Goal: Information Seeking & Learning: Learn about a topic

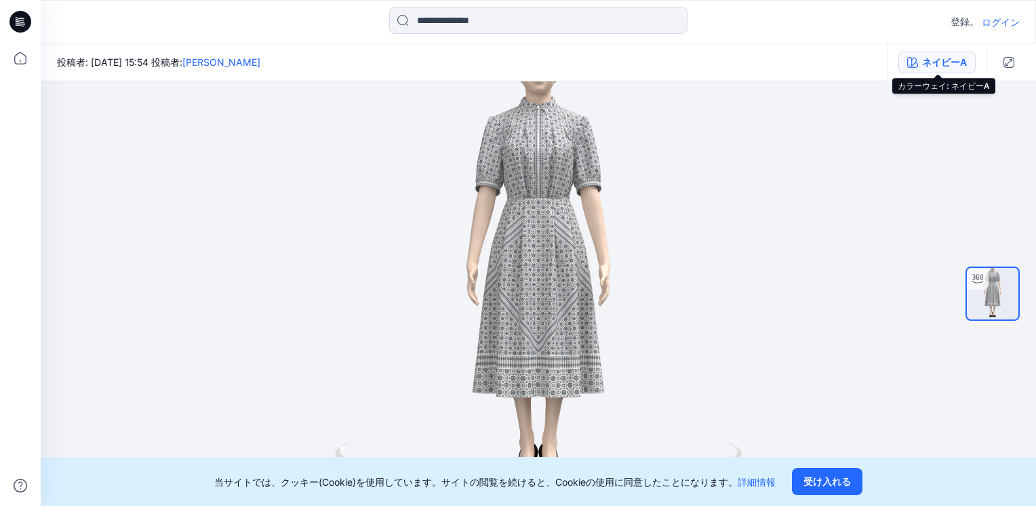
click at [960, 56] on div "ネイビーA" at bounding box center [944, 62] width 45 height 15
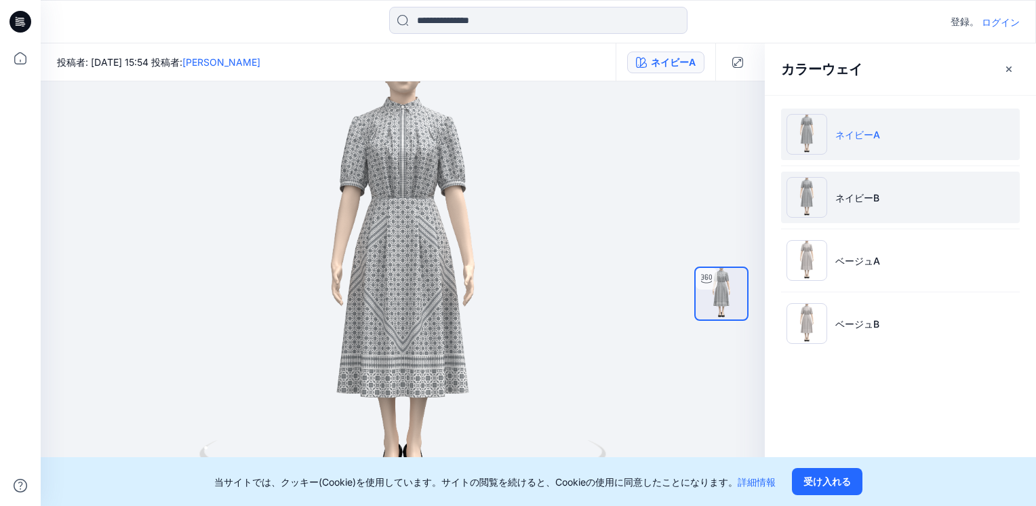
click at [873, 191] on p "ネイビーB" at bounding box center [857, 198] width 44 height 14
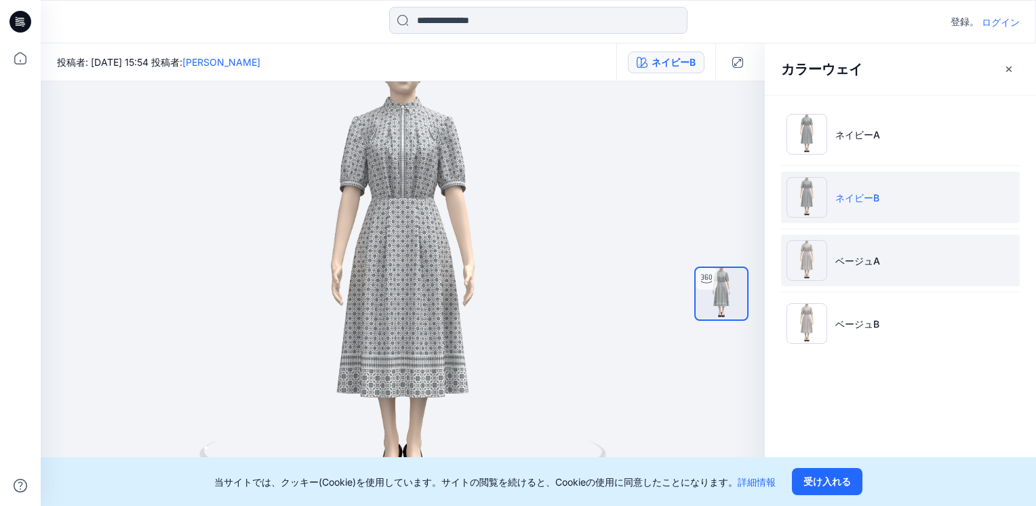
click at [891, 254] on li "ベージュA" at bounding box center [900, 261] width 239 height 52
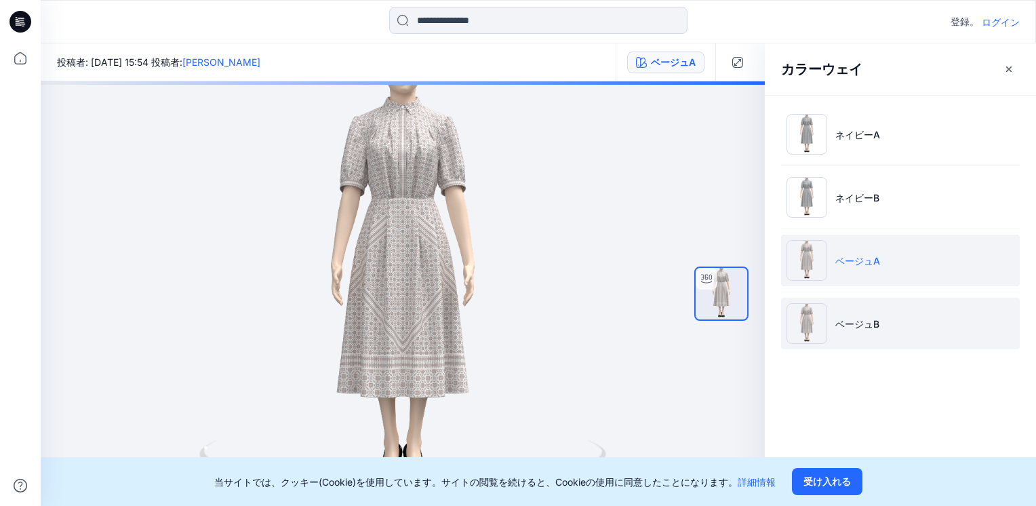
click at [862, 340] on li "ベージュB" at bounding box center [900, 324] width 239 height 52
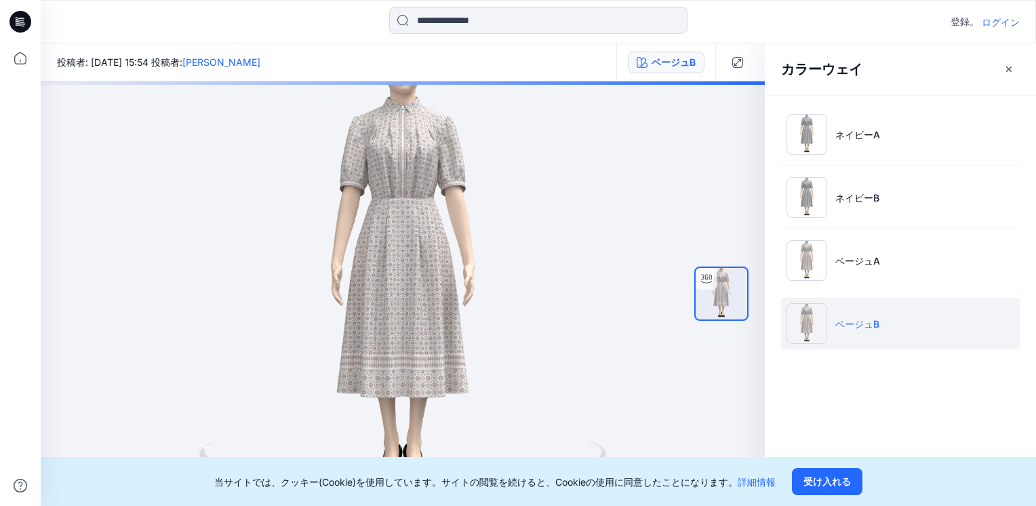
click at [863, 330] on li "ベージュB" at bounding box center [900, 324] width 239 height 52
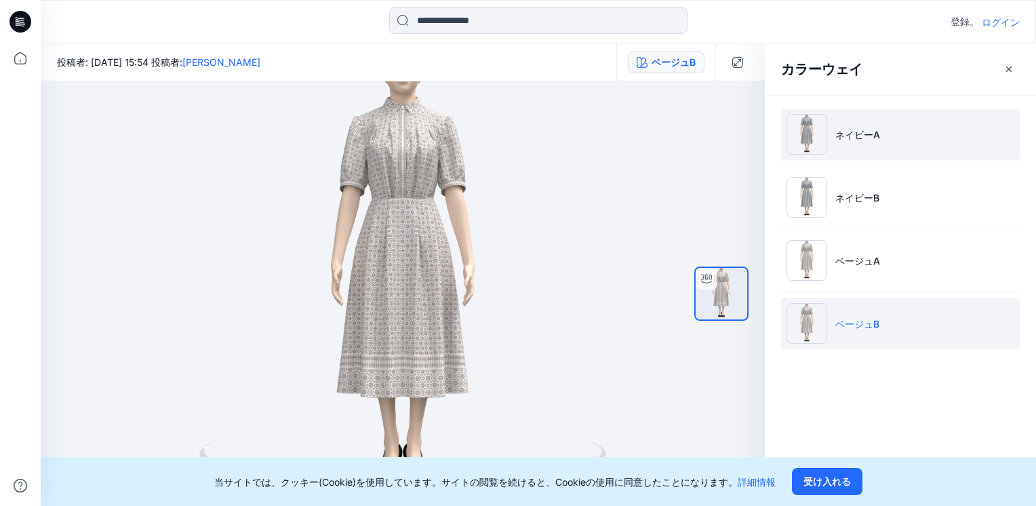
click at [820, 132] on img at bounding box center [807, 134] width 41 height 41
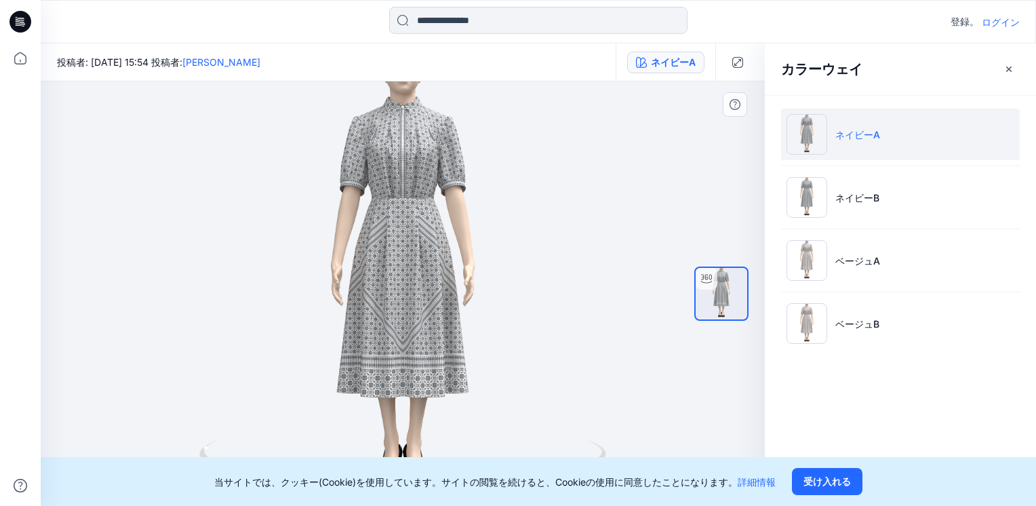
click at [461, 184] on div at bounding box center [403, 293] width 724 height 424
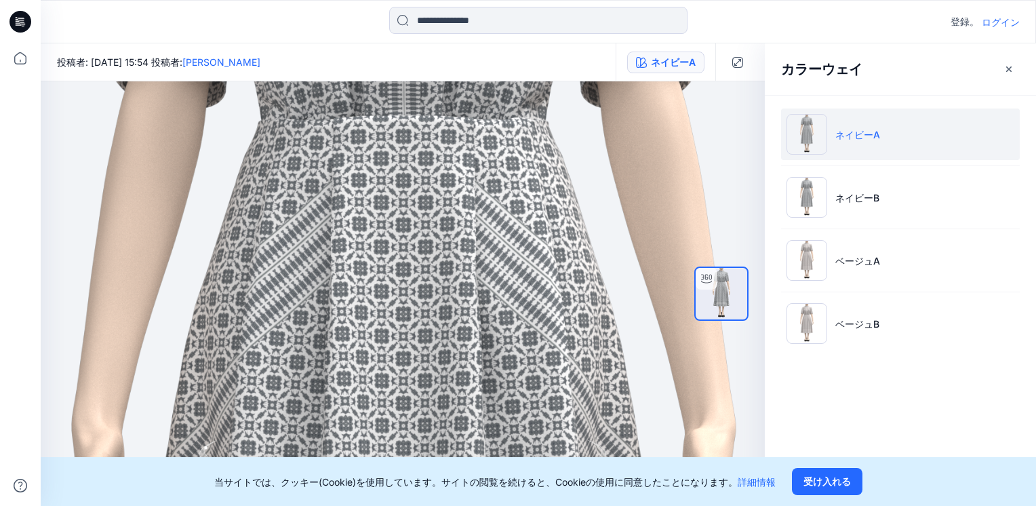
drag, startPoint x: 494, startPoint y: 148, endPoint x: 495, endPoint y: 532, distance: 383.8
click at [495, 505] on html "登録。 ログイン 投稿者: [DATE] 15:54 投稿者: [PERSON_NAME] ネイビーA ネイビーA 積載。。。 材料特性 積載。。。 カラーウ…" at bounding box center [518, 253] width 1036 height 506
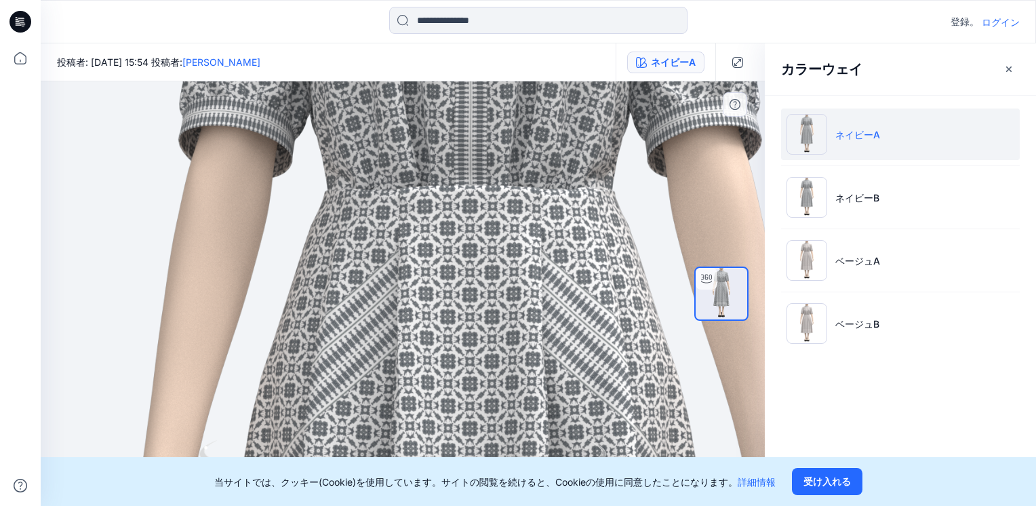
drag, startPoint x: 538, startPoint y: 281, endPoint x: 594, endPoint y: 173, distance: 121.6
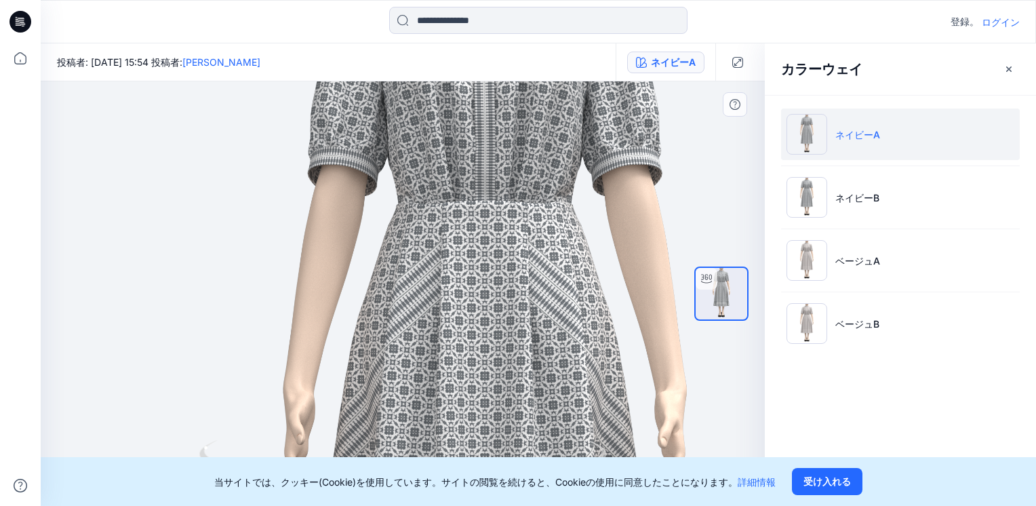
drag, startPoint x: 446, startPoint y: 164, endPoint x: 533, endPoint y: 171, distance: 87.1
click at [529, 163] on img at bounding box center [485, 470] width 1194 height 1194
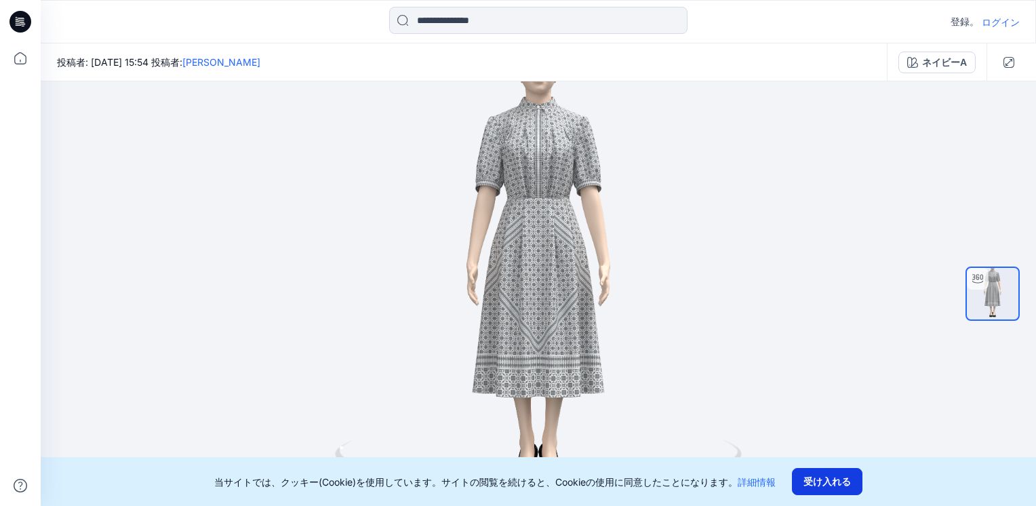
click at [835, 483] on button "受け入れる" at bounding box center [827, 481] width 71 height 27
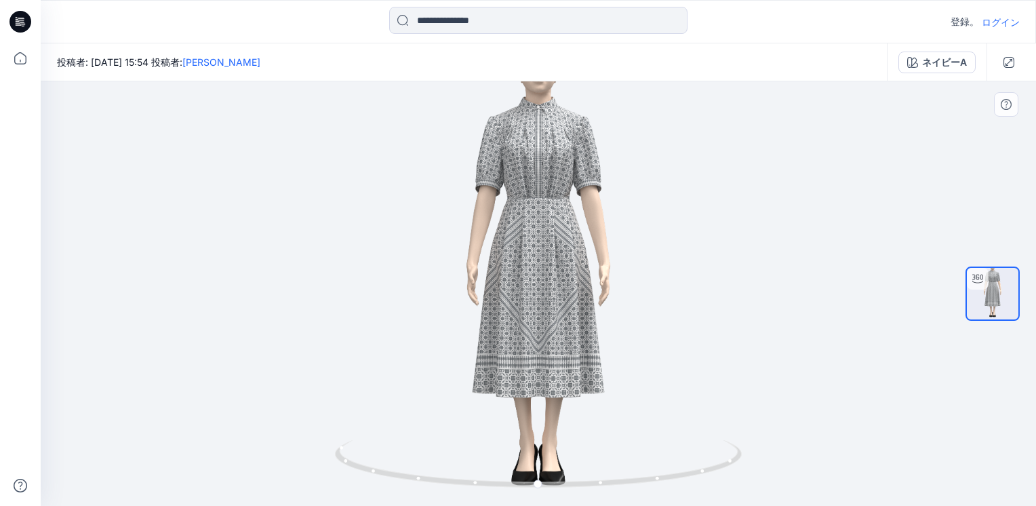
click at [979, 136] on div at bounding box center [538, 293] width 995 height 424
drag, startPoint x: 960, startPoint y: 67, endPoint x: 819, endPoint y: 122, distance: 151.4
click at [819, 122] on div at bounding box center [538, 293] width 995 height 424
click at [951, 66] on div "ネイビーA" at bounding box center [944, 62] width 45 height 15
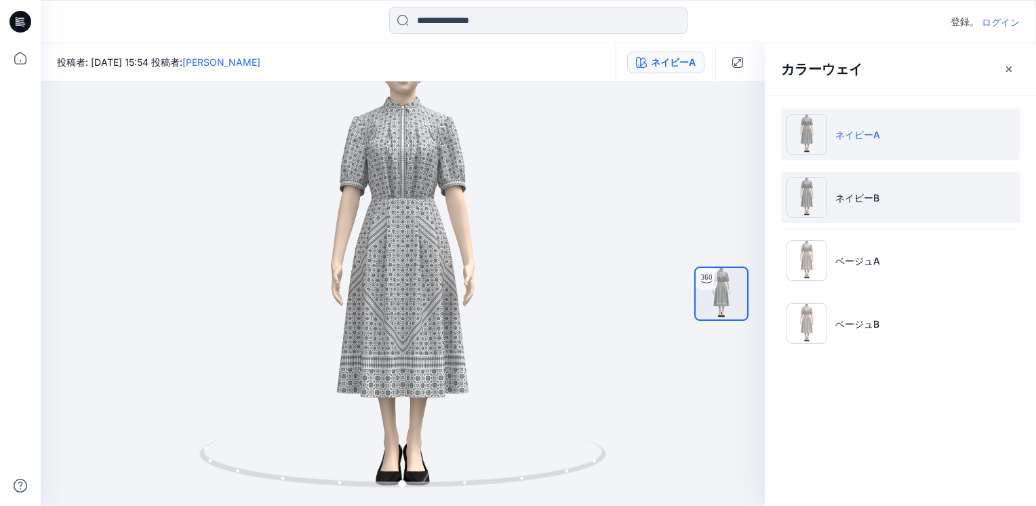
click at [885, 205] on li "ネイビーB" at bounding box center [900, 198] width 239 height 52
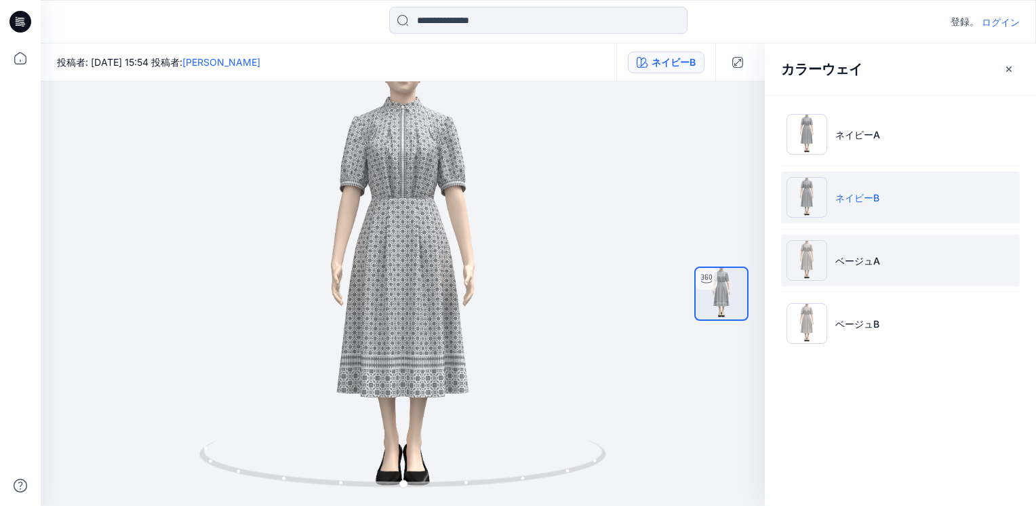
click at [889, 263] on li "ベージュA" at bounding box center [900, 261] width 239 height 52
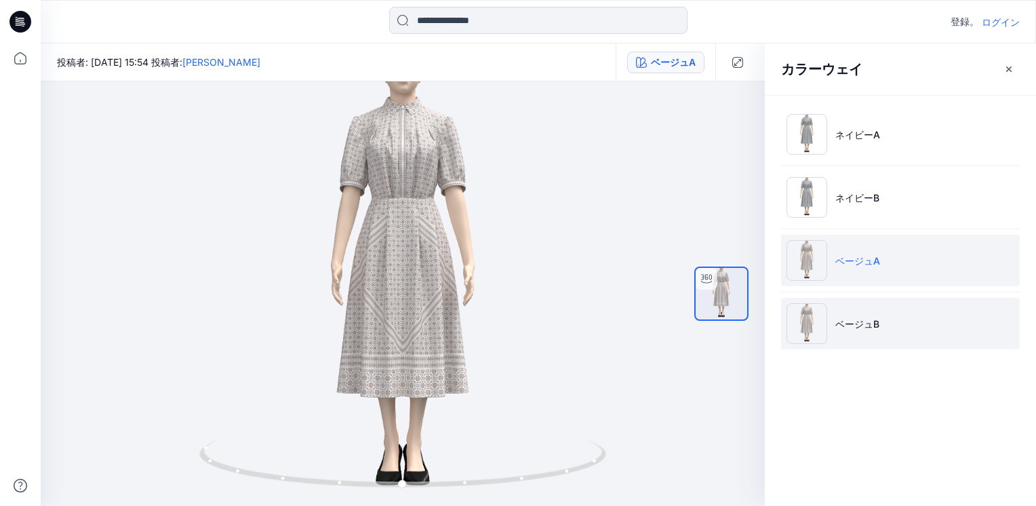
click at [892, 316] on li "ベージュB" at bounding box center [900, 324] width 239 height 52
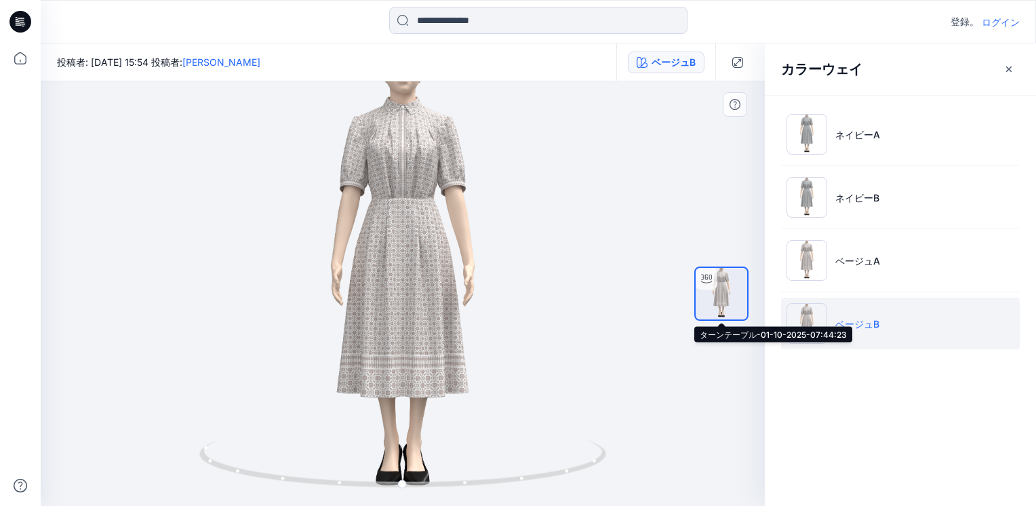
click at [721, 290] on img at bounding box center [722, 294] width 52 height 52
click at [684, 344] on div at bounding box center [721, 294] width 87 height 258
click at [721, 286] on img at bounding box center [722, 294] width 52 height 52
click at [474, 332] on div at bounding box center [403, 293] width 724 height 424
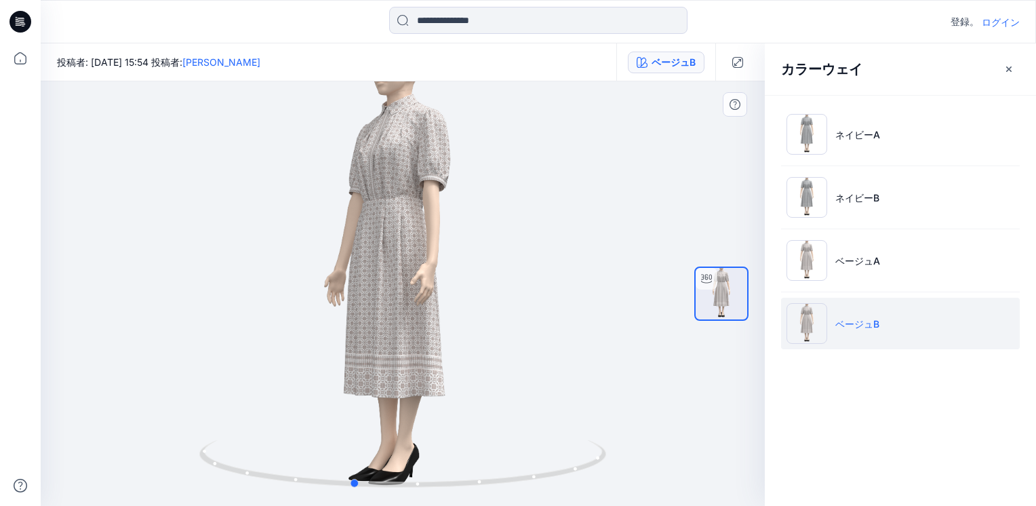
drag, startPoint x: 589, startPoint y: 456, endPoint x: 650, endPoint y: 409, distance: 77.4
click at [549, 427] on div at bounding box center [403, 293] width 724 height 424
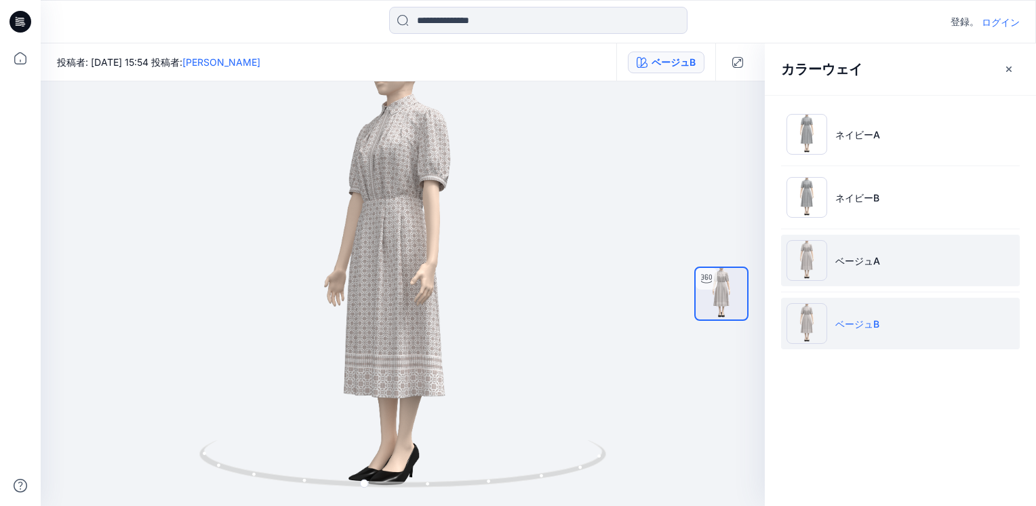
click at [863, 251] on li "ベージュA" at bounding box center [900, 261] width 239 height 52
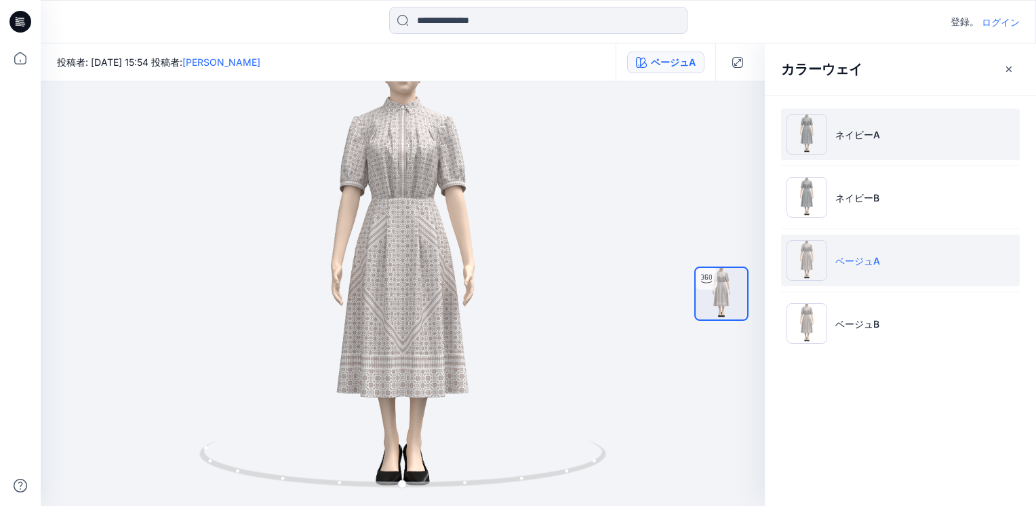
click at [878, 115] on li "ネイビーA" at bounding box center [900, 134] width 239 height 52
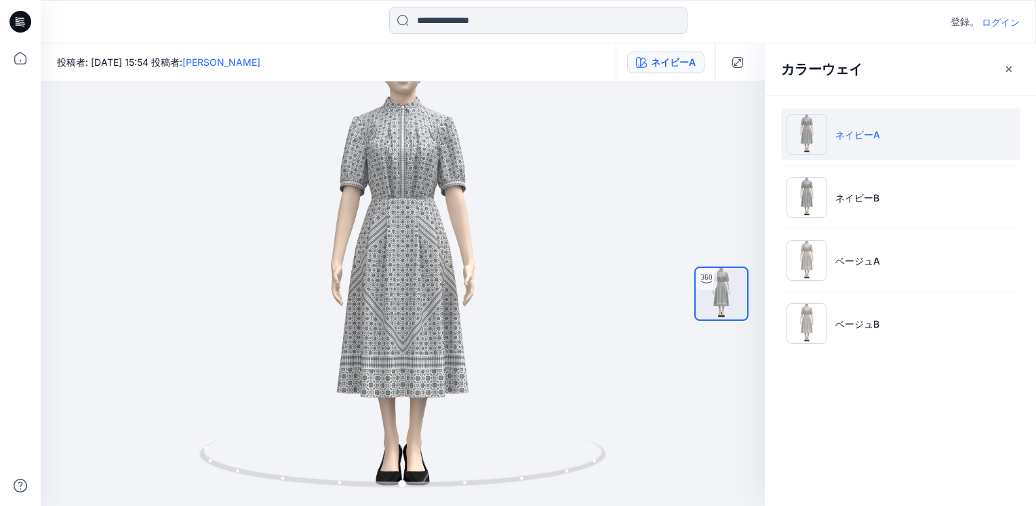
click at [865, 131] on p "ネイビーA" at bounding box center [857, 134] width 45 height 14
drag, startPoint x: 597, startPoint y: 392, endPoint x: 579, endPoint y: 370, distance: 28.0
click at [579, 370] on div at bounding box center [403, 293] width 724 height 424
drag, startPoint x: 450, startPoint y: 256, endPoint x: 684, endPoint y: 297, distance: 237.6
click at [675, 302] on div at bounding box center [403, 293] width 724 height 424
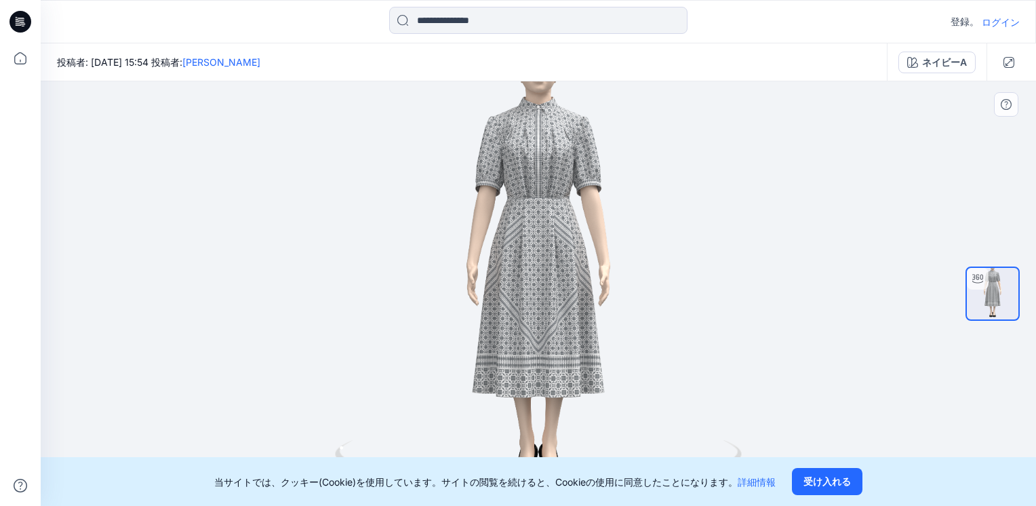
click at [831, 479] on button "受け入れる" at bounding box center [827, 481] width 71 height 27
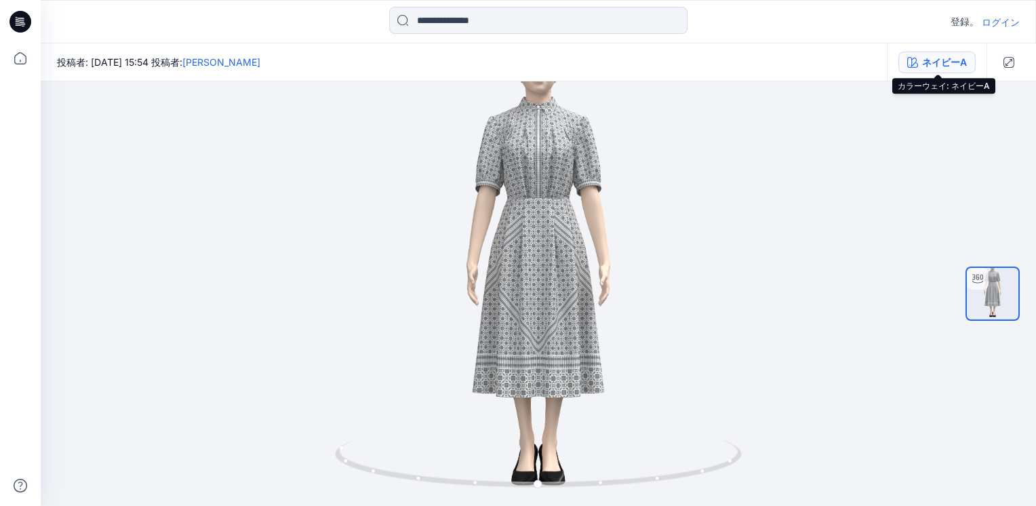
click at [954, 64] on div "ネイビーA" at bounding box center [944, 62] width 45 height 15
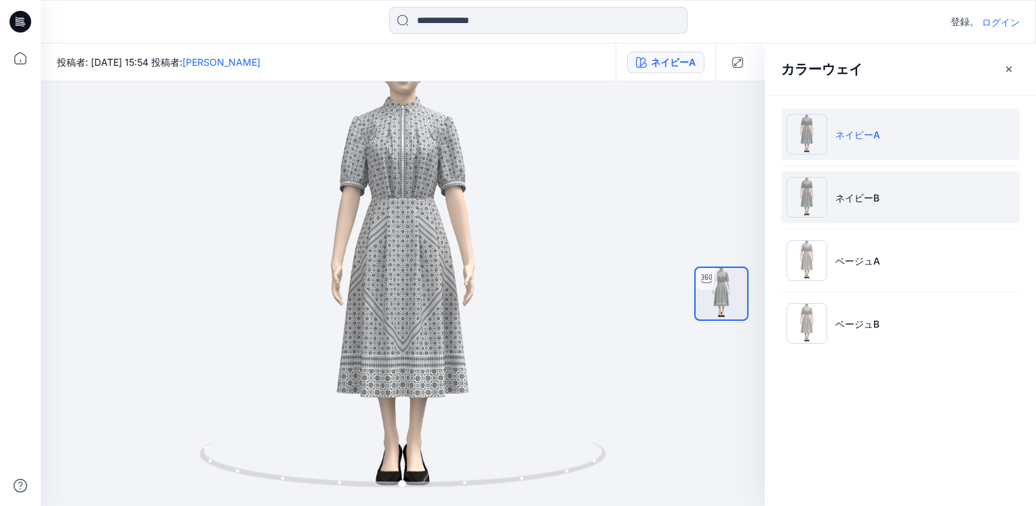
click at [859, 194] on p "ネイビーB" at bounding box center [857, 198] width 44 height 14
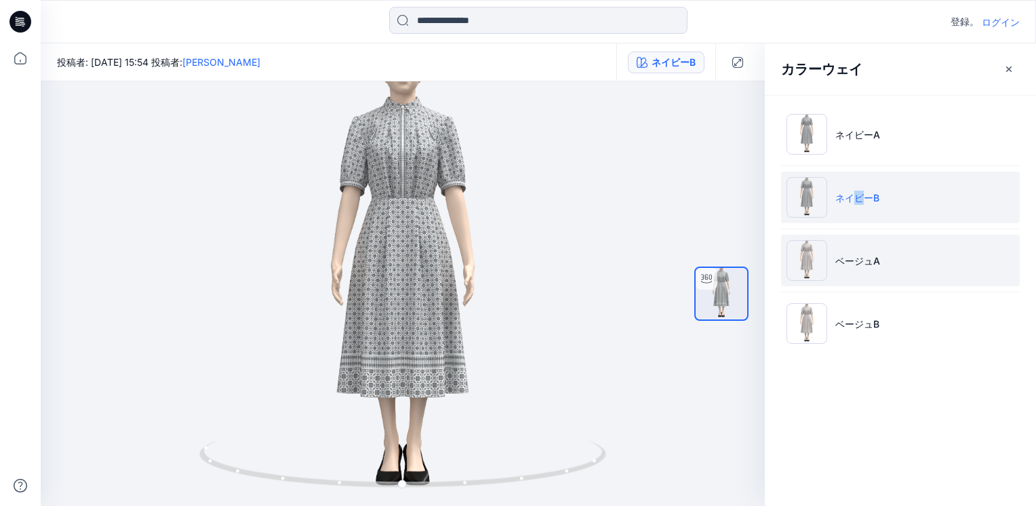
click at [804, 269] on img at bounding box center [807, 260] width 41 height 41
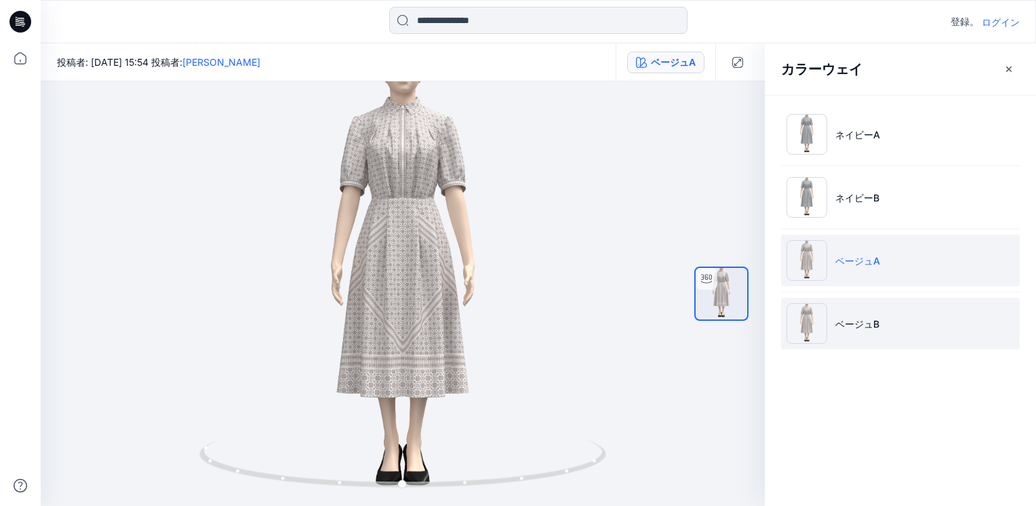
click at [875, 302] on li "ベージュB" at bounding box center [900, 324] width 239 height 52
